Goal: Task Accomplishment & Management: Use online tool/utility

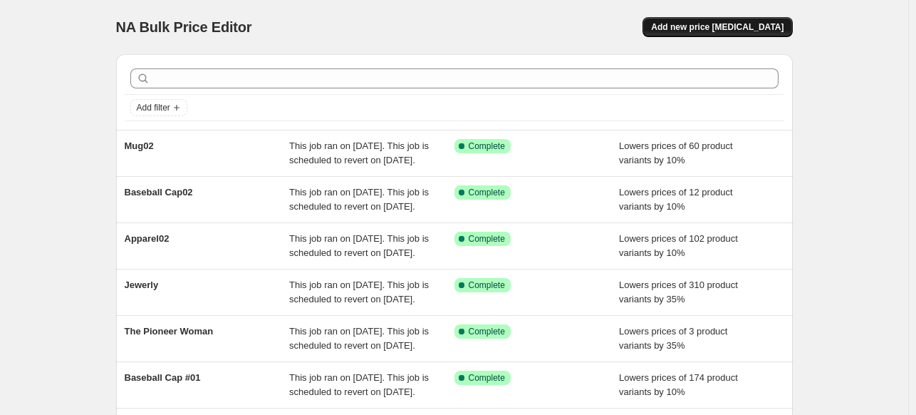
click at [729, 26] on span "Add new price [MEDICAL_DATA]" at bounding box center [717, 26] width 132 height 11
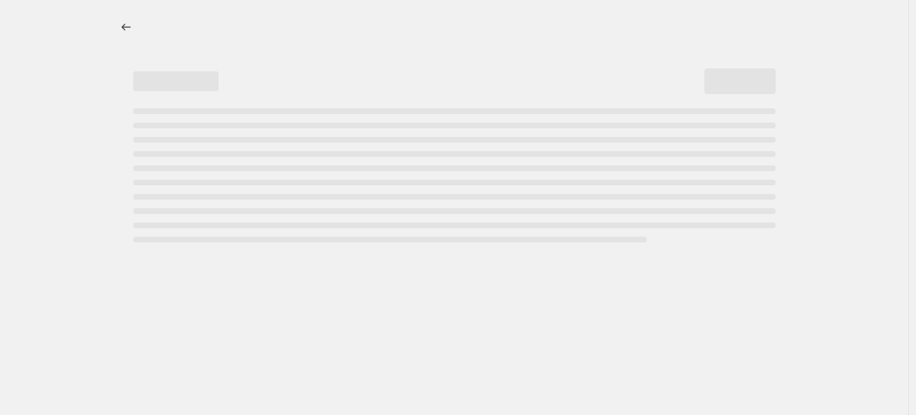
select select "percentage"
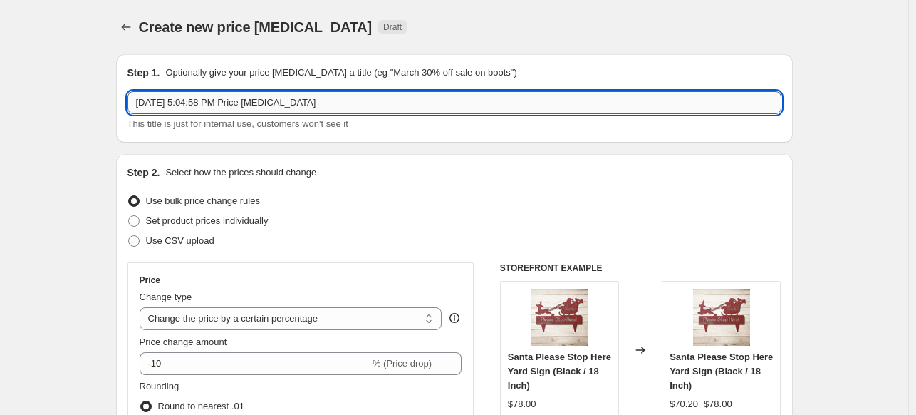
drag, startPoint x: 336, startPoint y: 106, endPoint x: 142, endPoint y: 109, distance: 193.7
click at [142, 109] on input "[DATE] 5:04:58 PM Price [MEDICAL_DATA]" at bounding box center [454, 102] width 654 height 23
click at [123, 25] on icon "Price change jobs" at bounding box center [126, 27] width 14 height 14
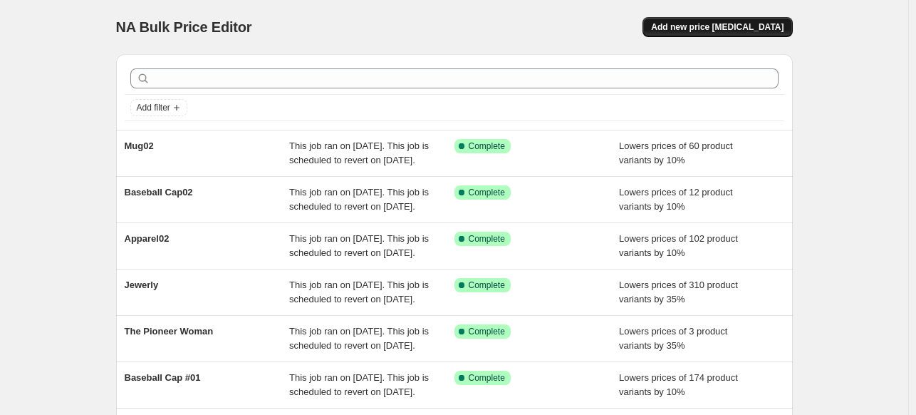
click at [775, 24] on span "Add new price change job" at bounding box center [717, 26] width 132 height 11
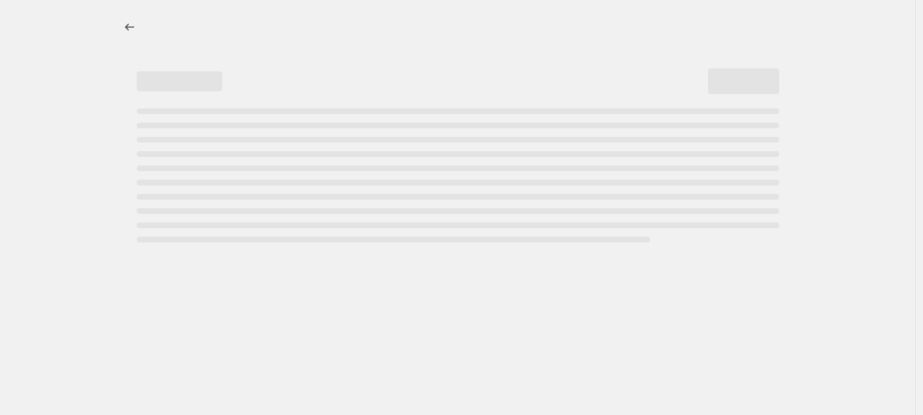
select select "percentage"
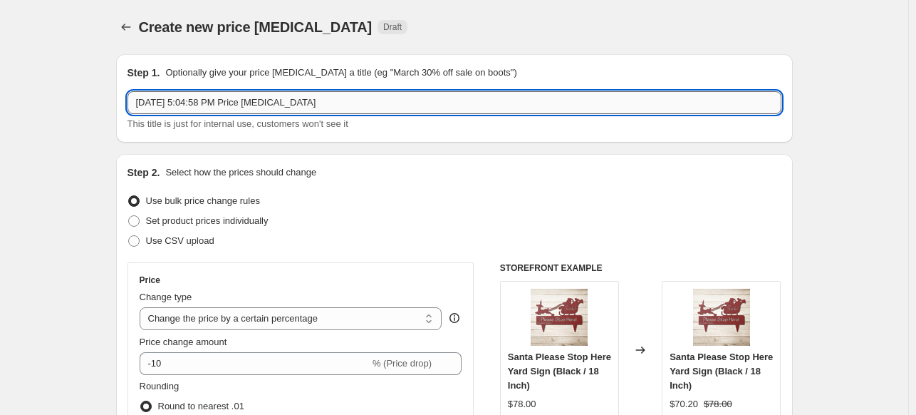
drag, startPoint x: 336, startPoint y: 110, endPoint x: 137, endPoint y: 105, distance: 199.5
click at [137, 105] on input "Sep 6, 2025, 5:04:58 PM Price change job" at bounding box center [454, 102] width 654 height 23
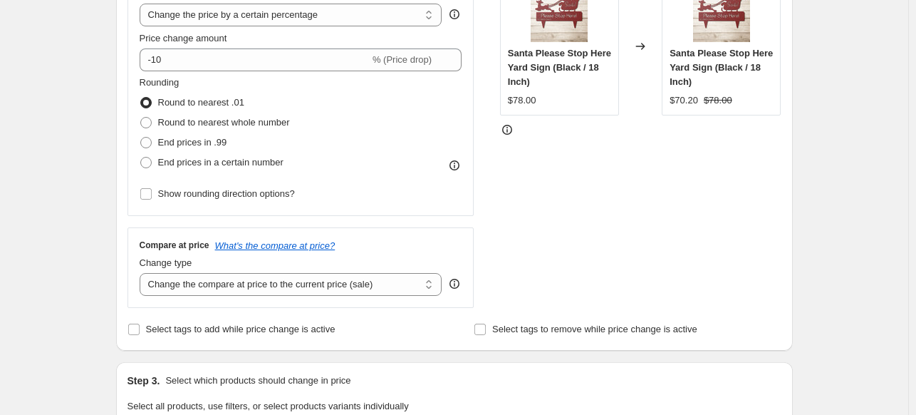
scroll to position [313, 0]
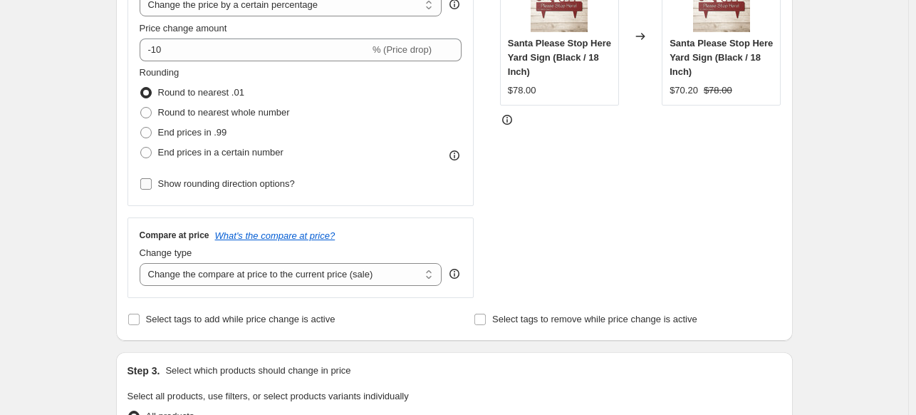
type input "Apparel 03"
click at [145, 184] on input "Show rounding direction options?" at bounding box center [145, 183] width 11 height 11
checkbox input "true"
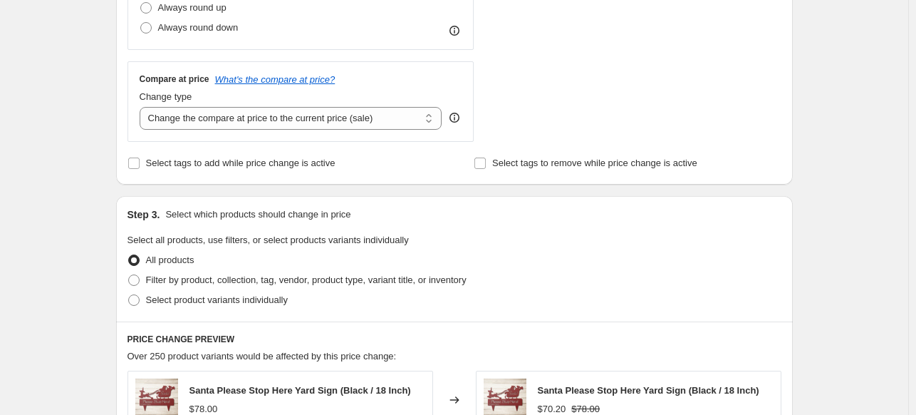
scroll to position [588, 0]
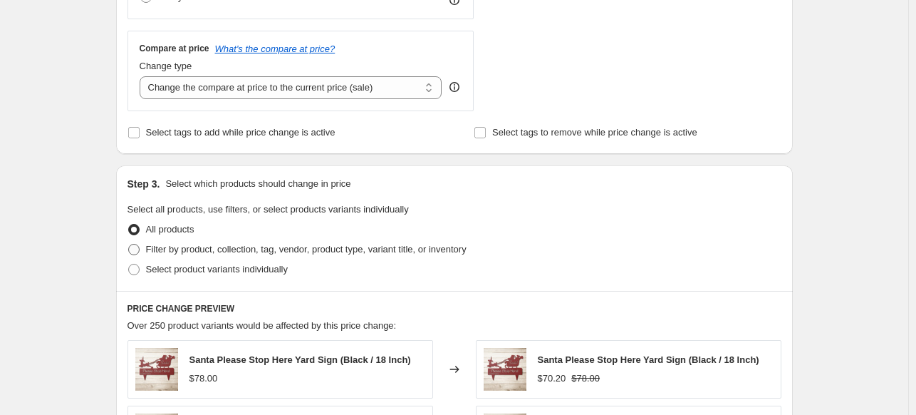
click at [140, 250] on span at bounding box center [133, 249] width 11 height 11
click at [129, 244] on input "Filter by product, collection, tag, vendor, product type, variant title, or inv…" at bounding box center [128, 244] width 1 height 1
radio input "true"
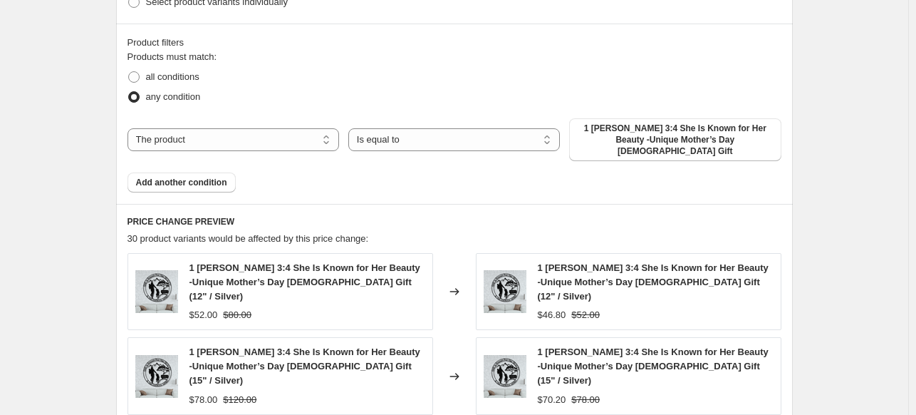
scroll to position [863, 0]
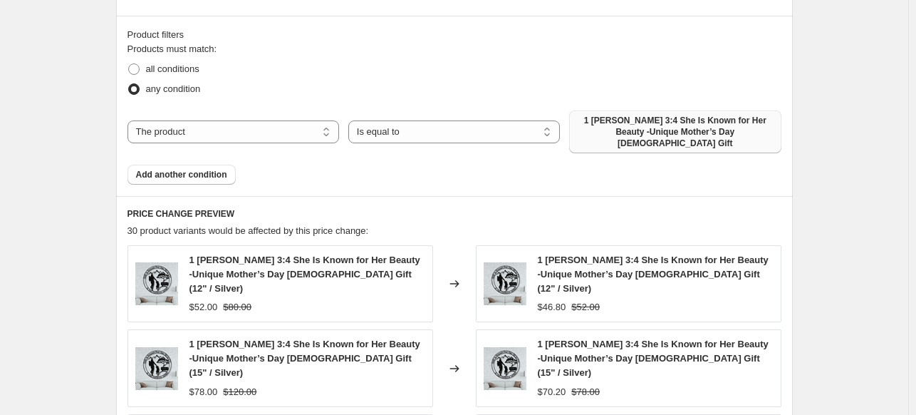
click at [719, 120] on span "1 Peter 3:4 She Is Known for Her Beauty -Unique Mother’s Day Christian Gift" at bounding box center [675, 132] width 194 height 34
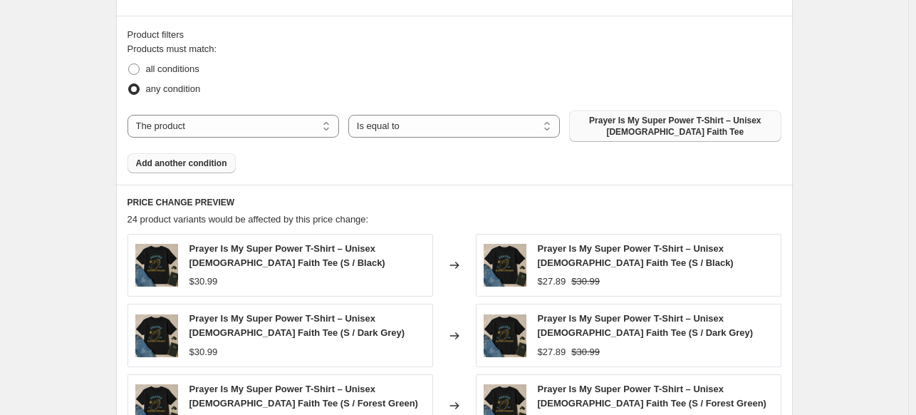
click at [207, 170] on button "Add another condition" at bounding box center [181, 163] width 108 height 20
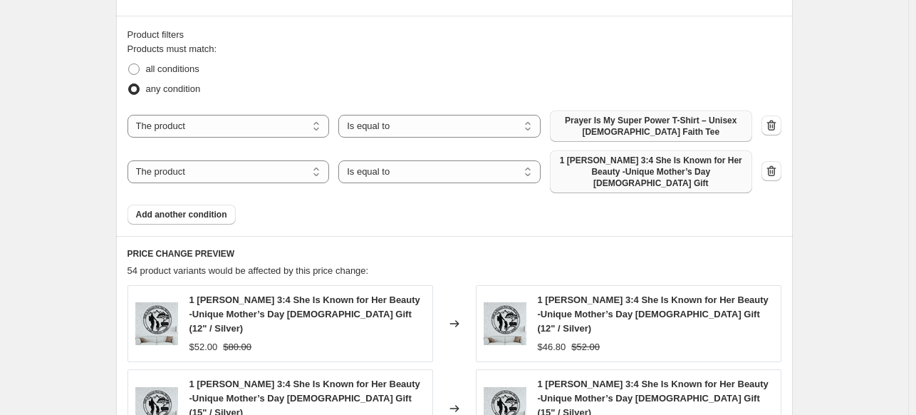
click at [637, 174] on span "1 Peter 3:4 She Is Known for Her Beauty -Unique Mother’s Day Christian Gift" at bounding box center [650, 172] width 185 height 34
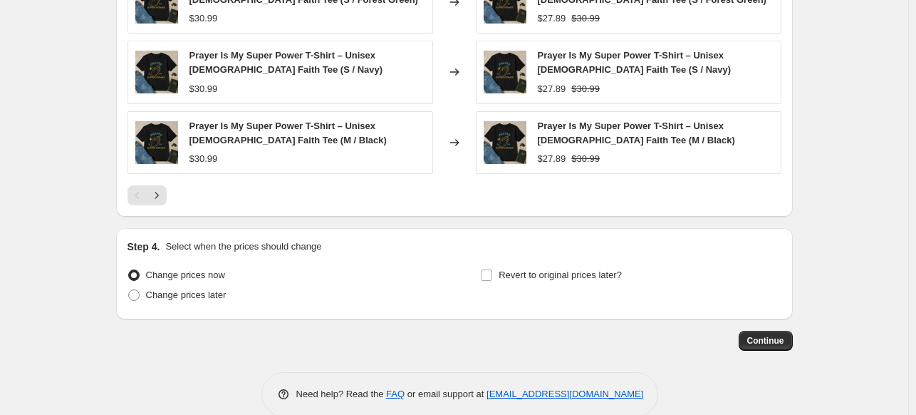
scroll to position [1328, 0]
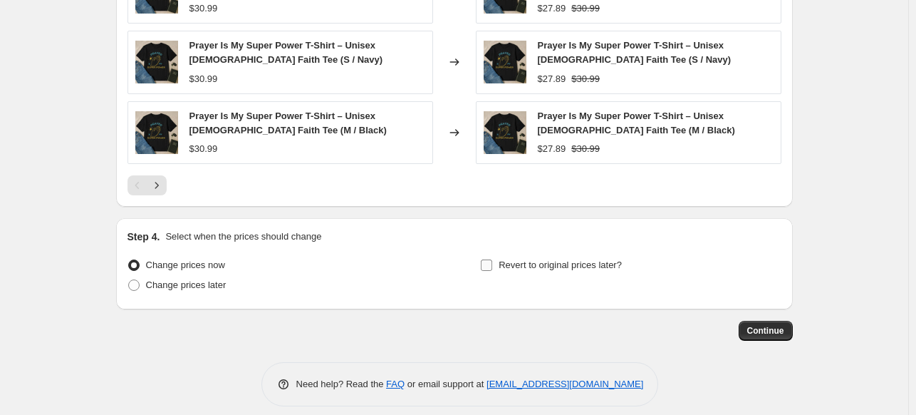
click at [490, 259] on input "Revert to original prices later?" at bounding box center [486, 264] width 11 height 11
checkbox input "true"
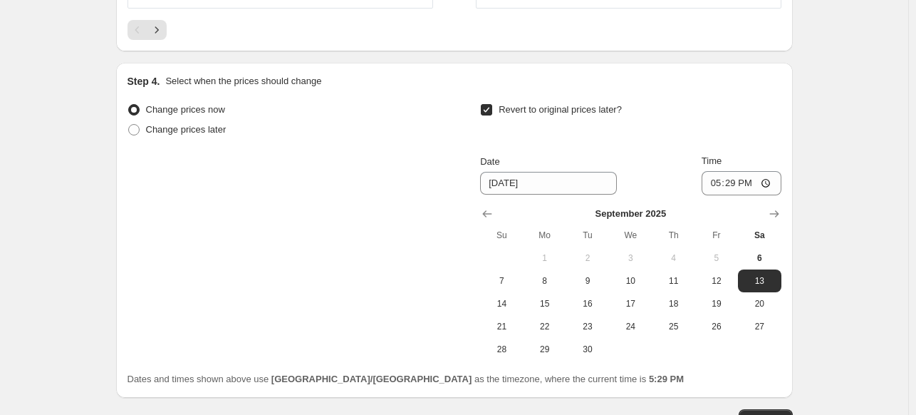
scroll to position [1517, 0]
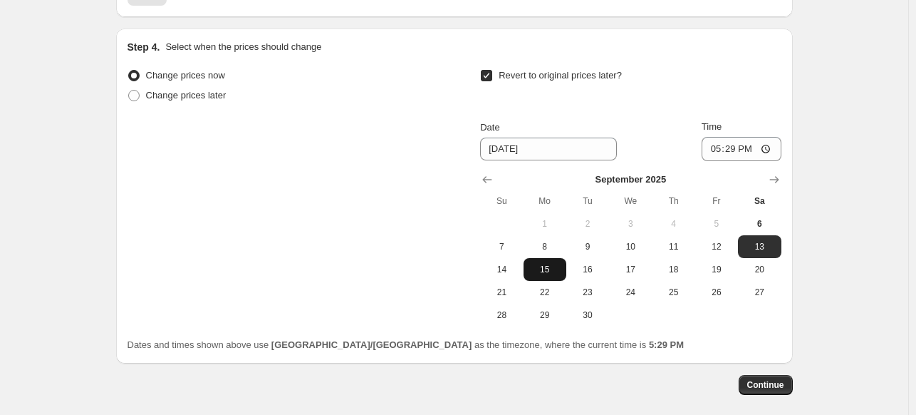
click at [544, 264] on span "15" at bounding box center [544, 269] width 31 height 11
type input "9/15/2025"
click at [776, 379] on button "Continue" at bounding box center [766, 385] width 54 height 20
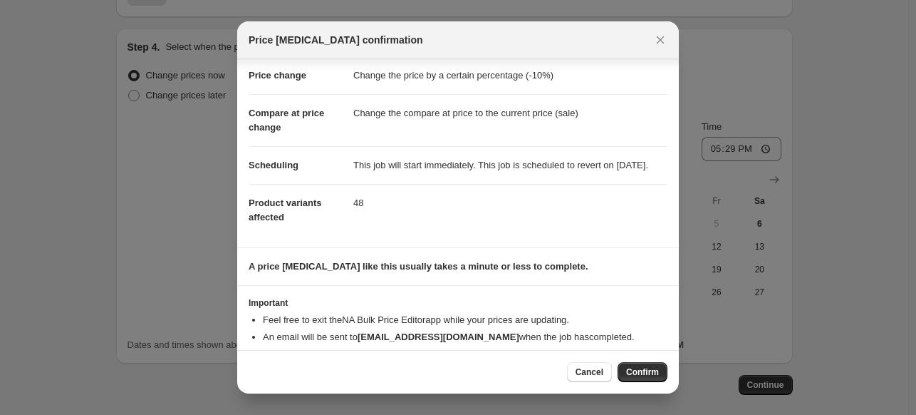
scroll to position [67, 0]
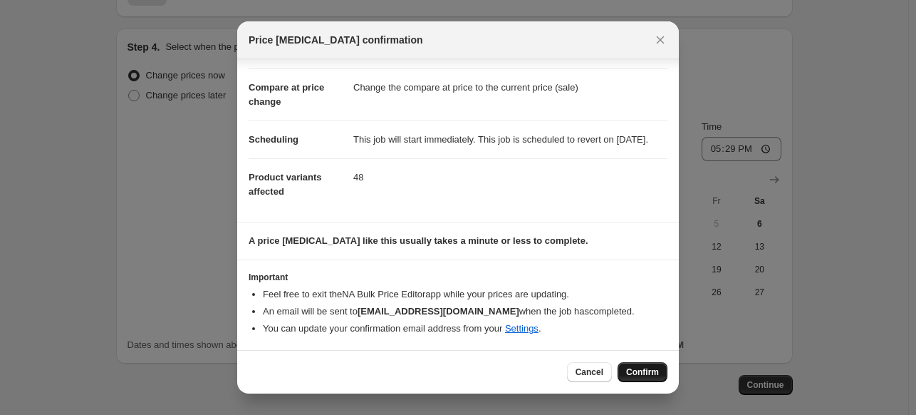
click at [630, 374] on span "Confirm" at bounding box center [642, 371] width 33 height 11
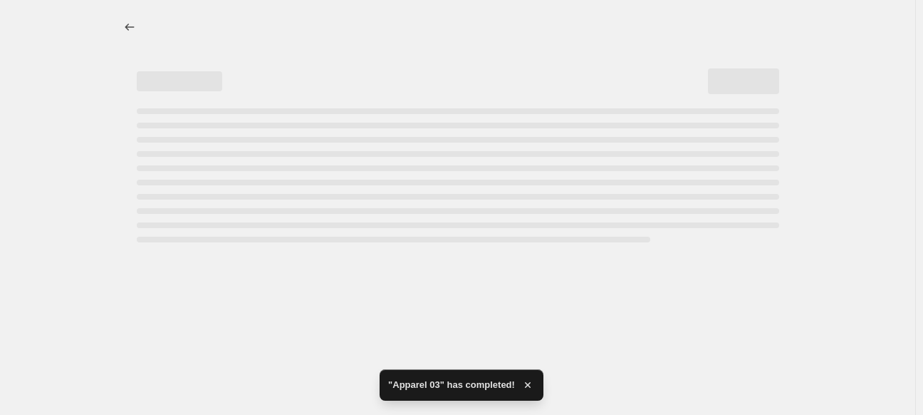
select select "percentage"
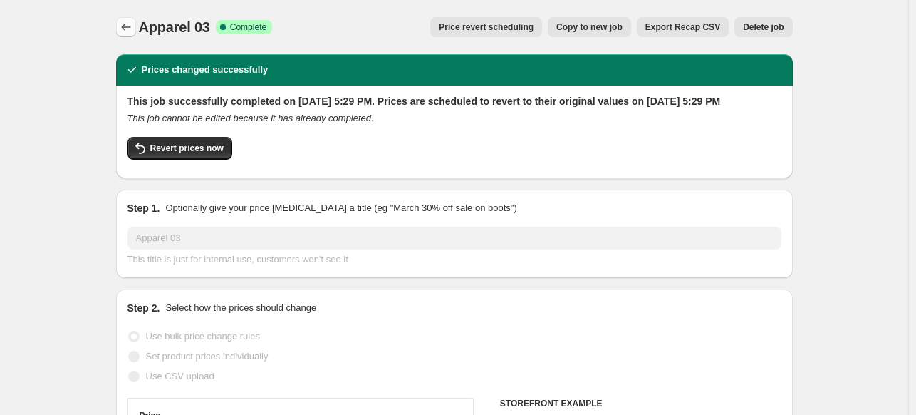
click at [123, 24] on icon "Price change jobs" at bounding box center [126, 27] width 14 height 14
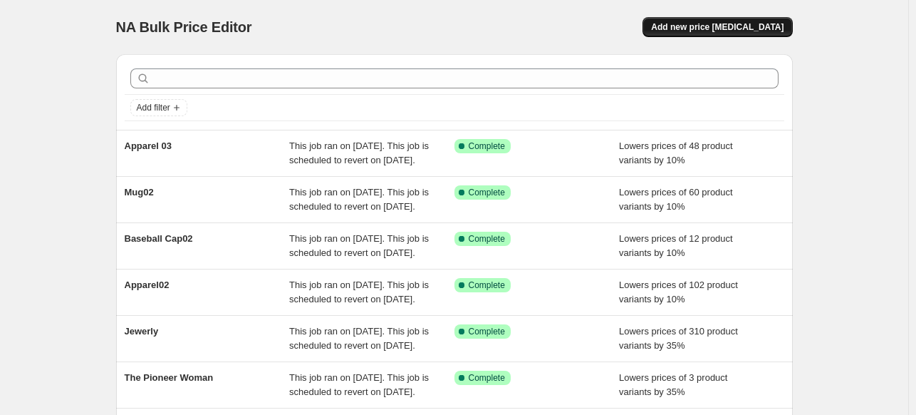
click at [744, 24] on span "Add new price change job" at bounding box center [717, 26] width 132 height 11
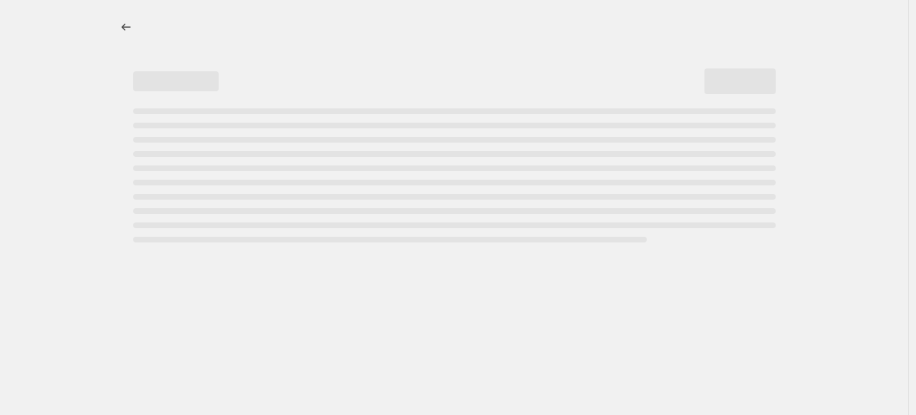
select select "percentage"
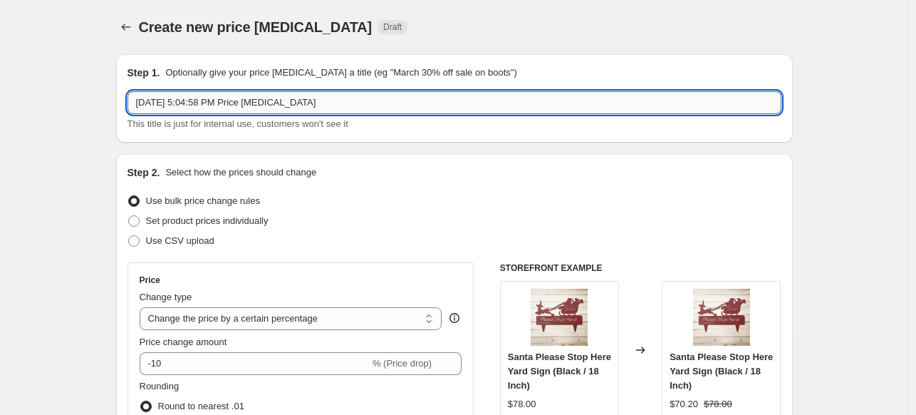
drag, startPoint x: 329, startPoint y: 106, endPoint x: 139, endPoint y: 109, distance: 190.2
click at [139, 109] on input "Sep 6, 2025, 5:04:58 PM Price change job" at bounding box center [454, 102] width 654 height 23
click at [142, 105] on input "Bseball Cap03" at bounding box center [454, 102] width 654 height 23
click at [232, 100] on input "Baseball Cap03" at bounding box center [454, 102] width 654 height 23
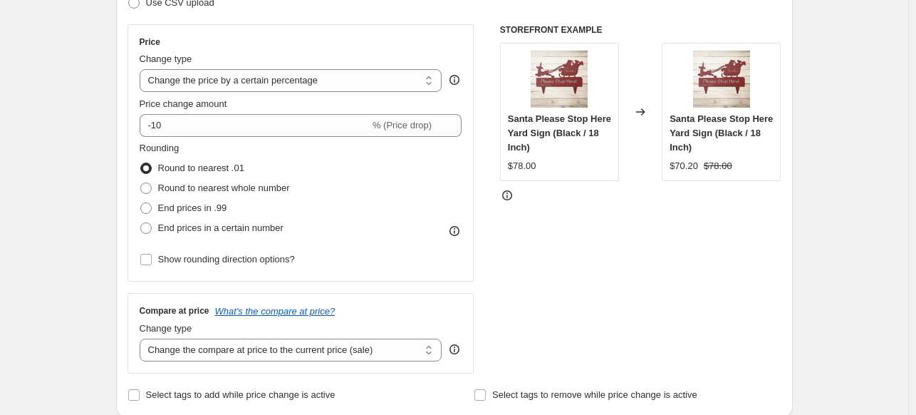
scroll to position [356, 0]
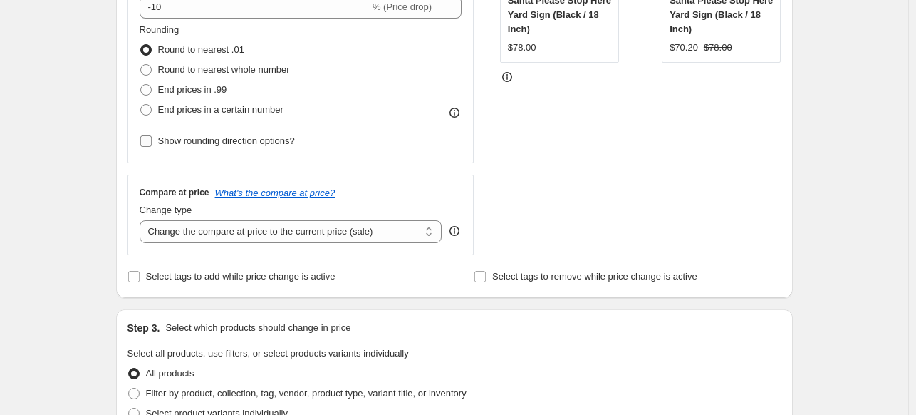
type input "Baseball Cap03"
drag, startPoint x: 145, startPoint y: 142, endPoint x: 744, endPoint y: 202, distance: 602.7
click at [145, 143] on input "Show rounding direction options?" at bounding box center [145, 140] width 11 height 11
checkbox input "true"
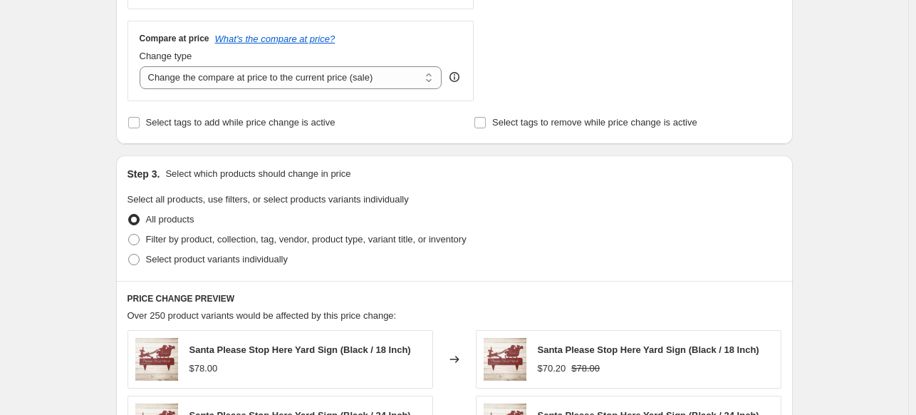
scroll to position [603, 0]
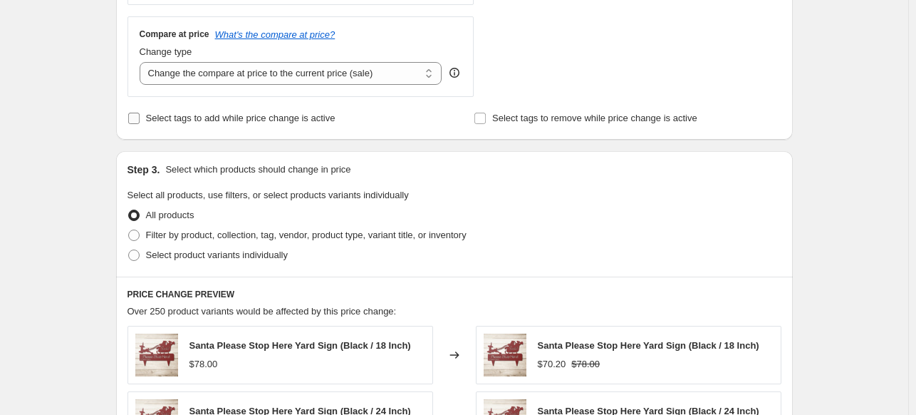
click at [135, 118] on input "Select tags to add while price change is active" at bounding box center [133, 118] width 11 height 11
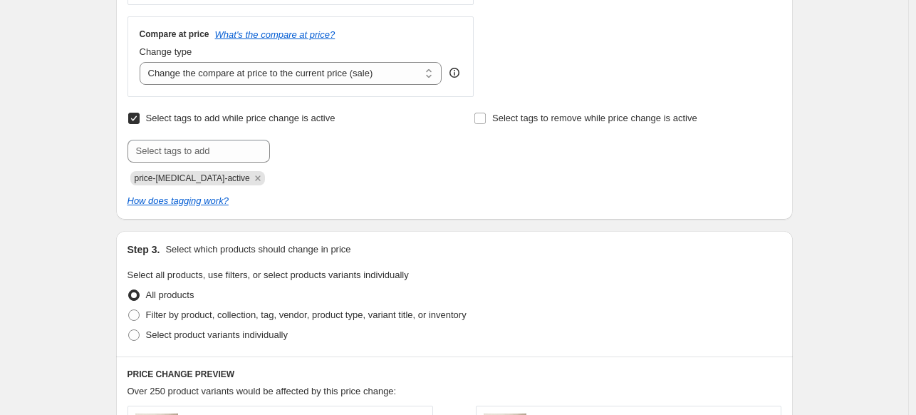
click at [132, 118] on input "Select tags to add while price change is active" at bounding box center [133, 118] width 11 height 11
checkbox input "false"
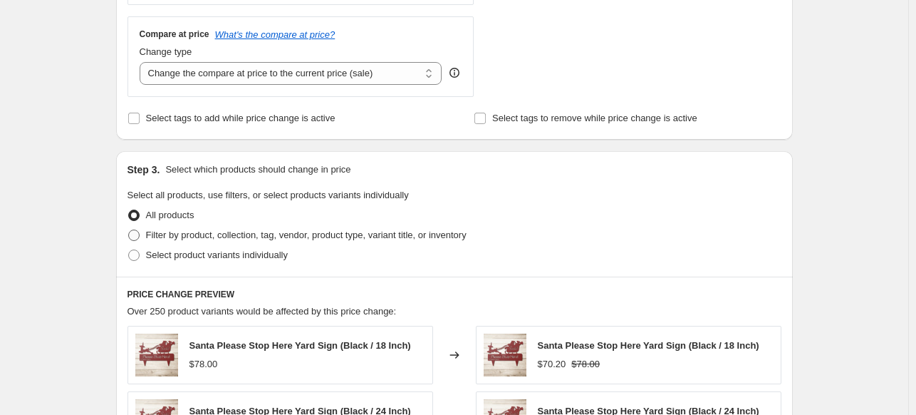
click at [137, 238] on span at bounding box center [133, 234] width 11 height 11
click at [129, 230] on input "Filter by product, collection, tag, vendor, product type, variant title, or inv…" at bounding box center [128, 229] width 1 height 1
radio input "true"
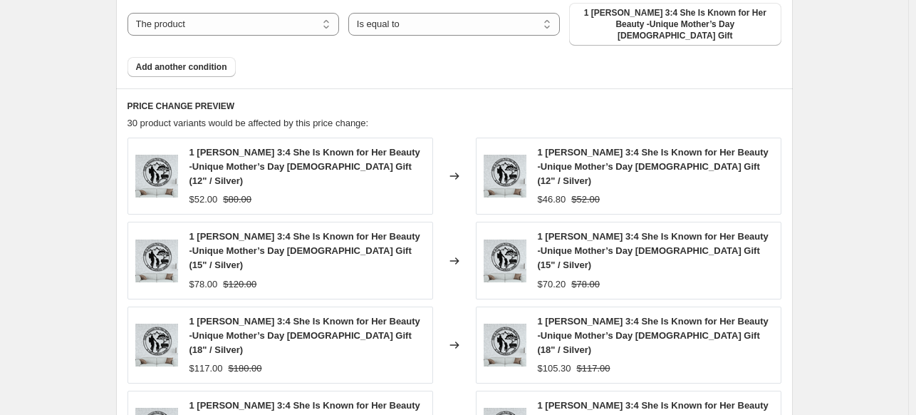
scroll to position [924, 0]
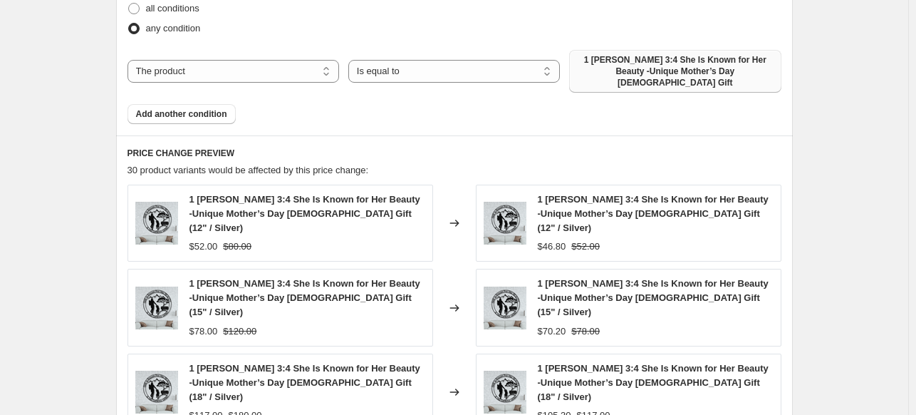
click at [685, 71] on span "1 Peter 3:4 She Is Known for Her Beauty -Unique Mother’s Day Christian Gift" at bounding box center [675, 71] width 194 height 34
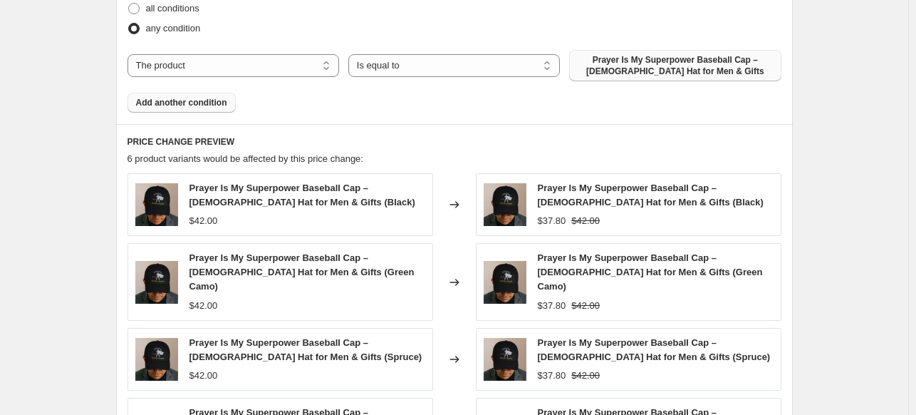
click at [209, 109] on button "Add another condition" at bounding box center [181, 103] width 108 height 20
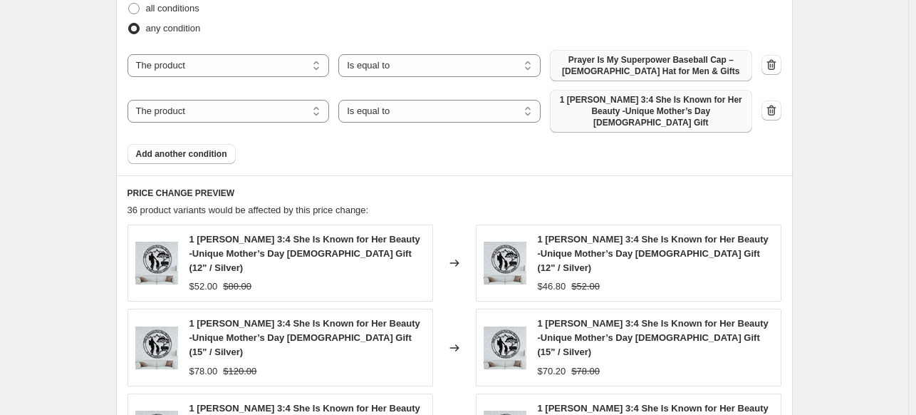
click at [669, 116] on button "1 Peter 3:4 She Is Known for Her Beauty -Unique Mother’s Day Christian Gift" at bounding box center [651, 111] width 202 height 43
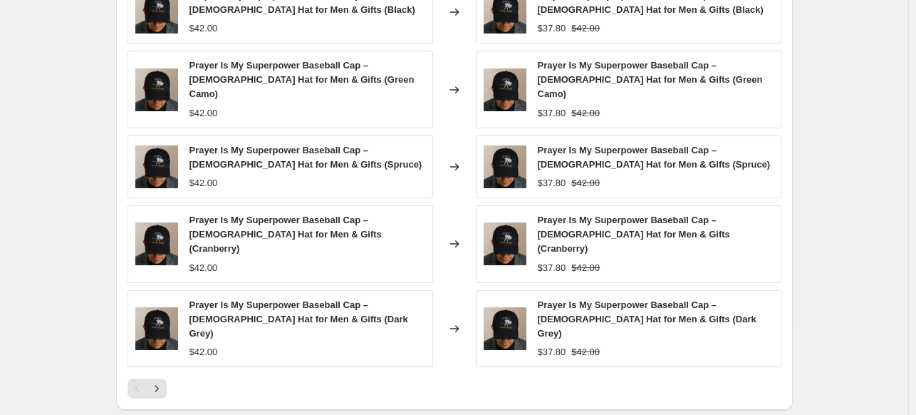
scroll to position [1328, 0]
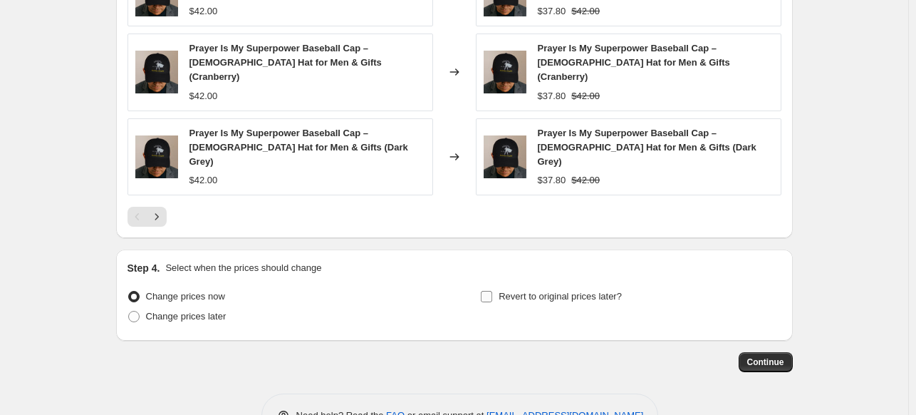
click at [486, 291] on input "Revert to original prices later?" at bounding box center [486, 296] width 11 height 11
checkbox input "true"
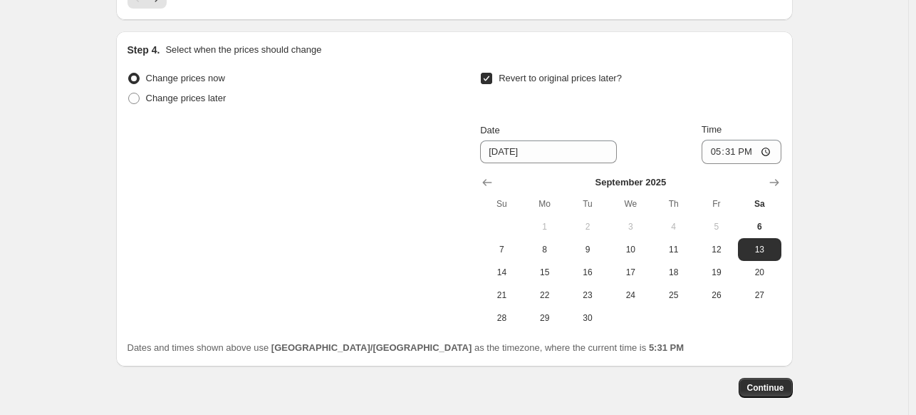
scroll to position [1570, 0]
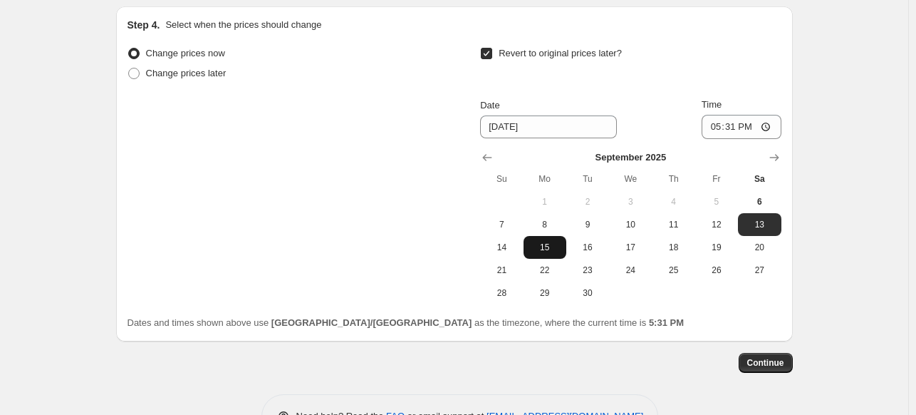
click at [545, 236] on button "15" at bounding box center [544, 247] width 43 height 23
type input "9/15/2025"
click at [784, 357] on span "Continue" at bounding box center [765, 362] width 37 height 11
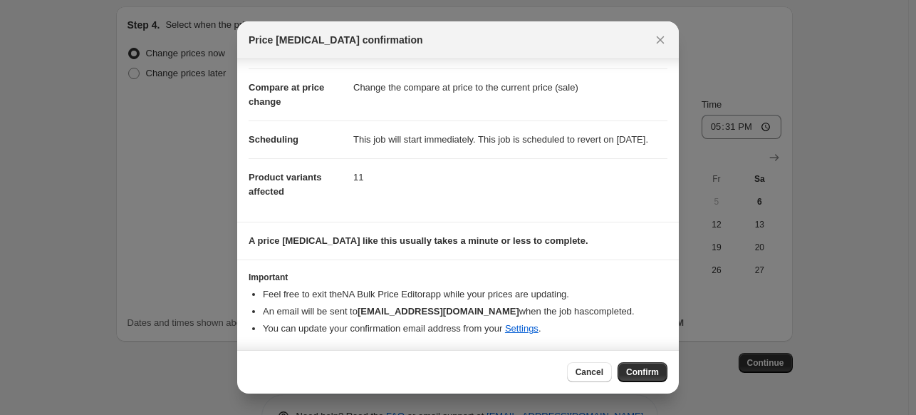
scroll to position [67, 0]
click at [638, 380] on button "Confirm" at bounding box center [643, 372] width 50 height 20
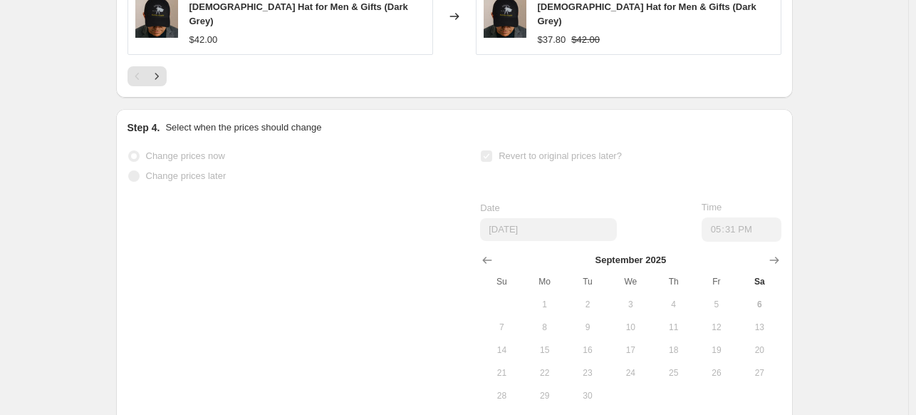
scroll to position [1608, 0]
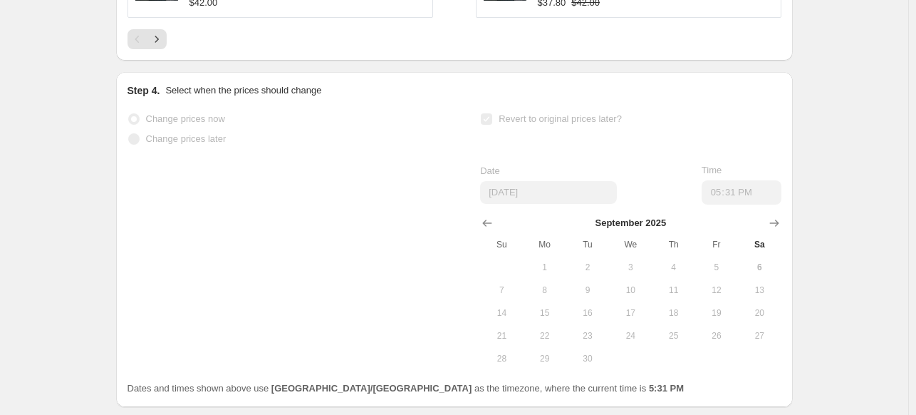
select select "percentage"
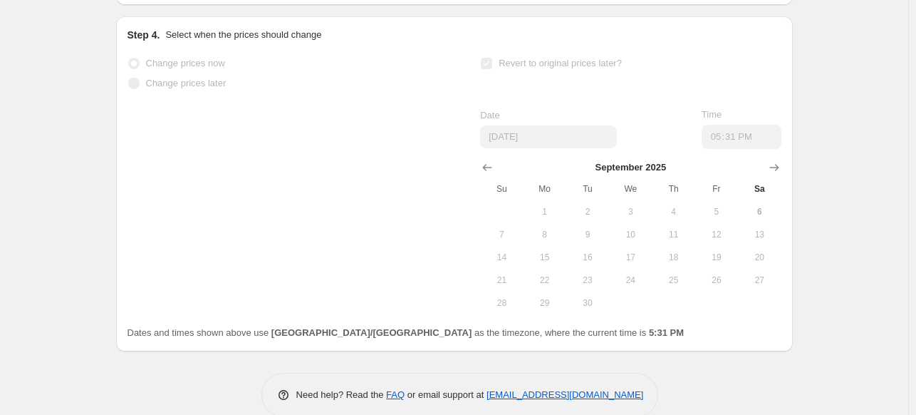
scroll to position [0, 0]
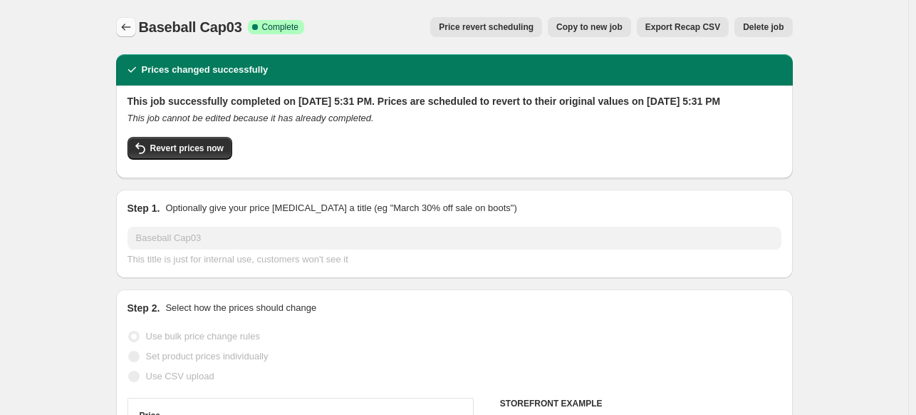
click at [125, 24] on icon "Price change jobs" at bounding box center [126, 27] width 14 height 14
